Goal: Contribute content

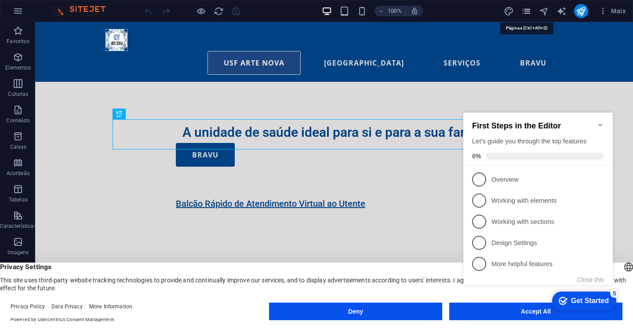
click at [528, 11] on icon "pages" at bounding box center [526, 11] width 10 height 10
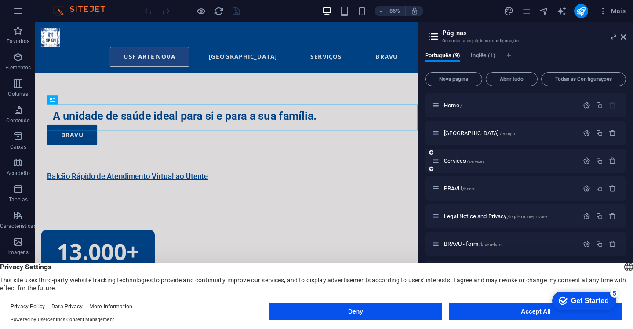
scroll to position [35, 0]
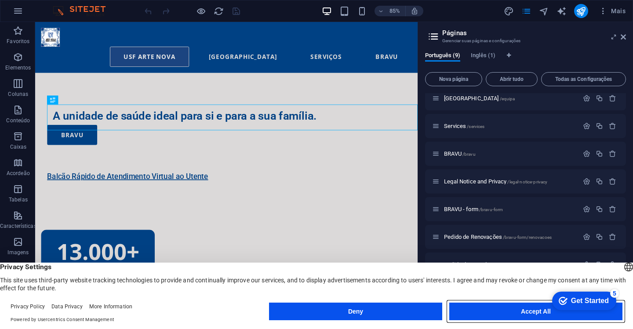
click at [488, 310] on button "Accept All" at bounding box center [535, 311] width 173 height 18
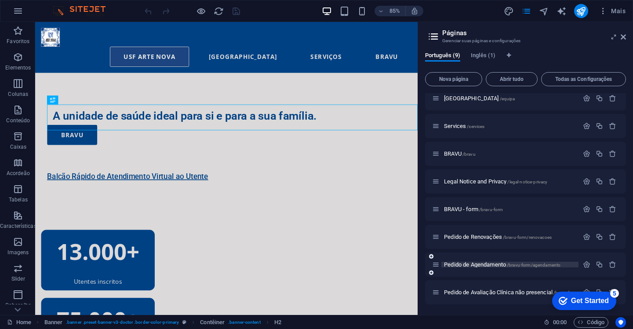
click at [482, 265] on span "Pedido de Agendamento /bravu-form/agendamento" at bounding box center [502, 264] width 117 height 7
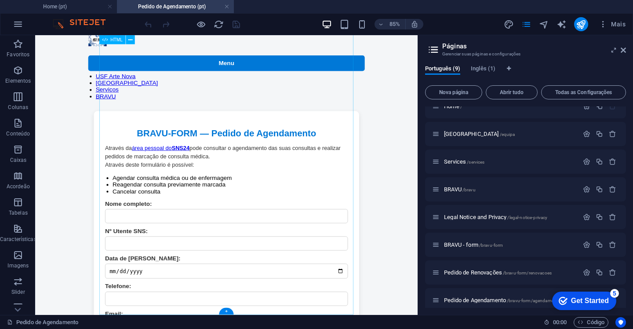
scroll to position [0, 0]
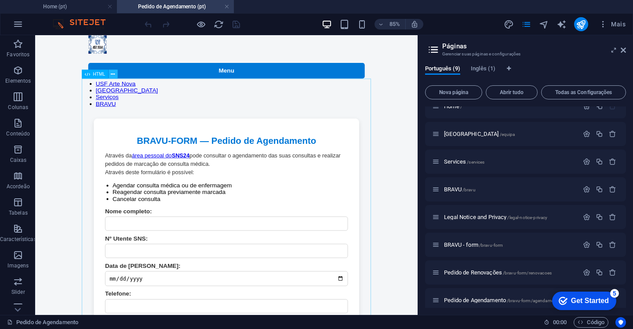
click at [113, 75] on icon at bounding box center [113, 74] width 4 height 8
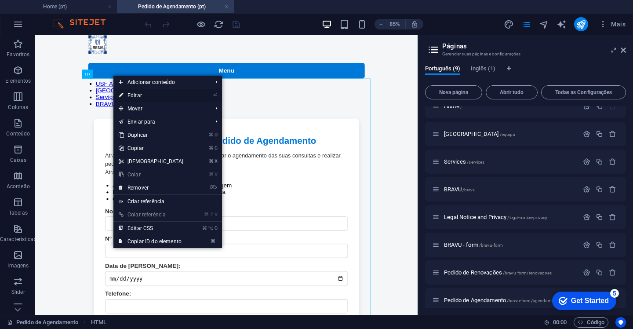
click at [147, 96] on link "⏎ Editar" at bounding box center [151, 95] width 76 height 13
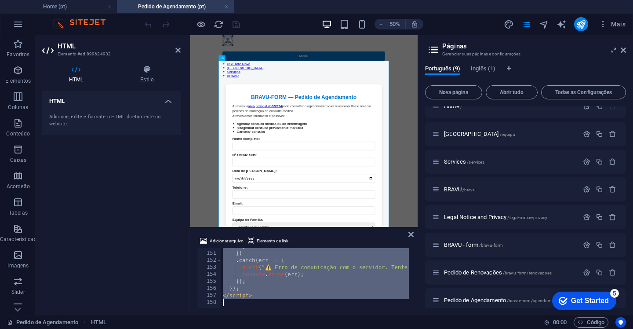
scroll to position [1053, 0]
drag, startPoint x: 220, startPoint y: 252, endPoint x: 316, endPoint y: 310, distance: 112.1
click at [316, 310] on div "Adicionar arquivo Elemento de link <meta charset="UTF-8"> 150 151 152 153 154 1…" at bounding box center [304, 272] width 228 height 86
type textarea "</script>"
paste textarea
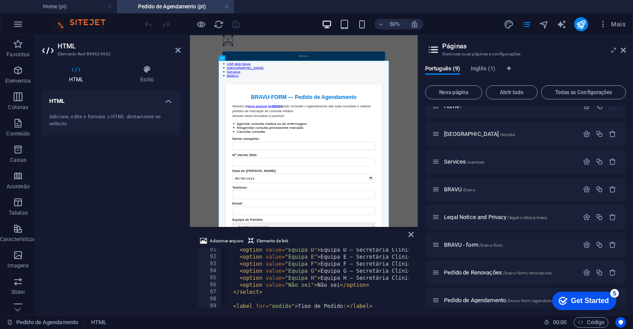
scroll to position [0, 0]
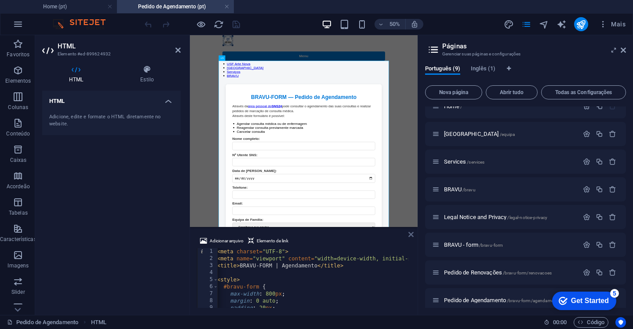
click at [413, 234] on icon at bounding box center [410, 234] width 5 height 7
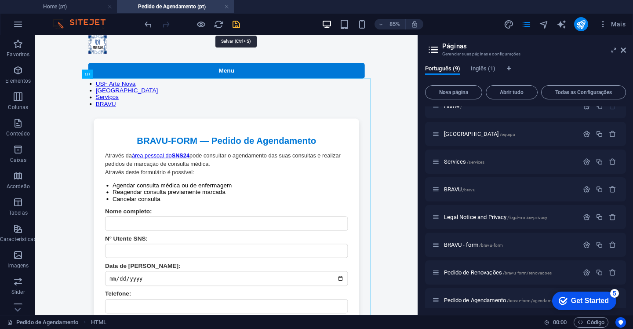
click at [236, 25] on icon "save" at bounding box center [236, 24] width 10 height 10
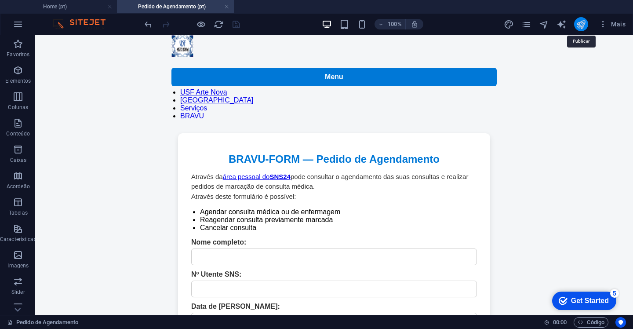
click at [582, 24] on icon "publish" at bounding box center [581, 24] width 10 height 10
